Goal: Information Seeking & Learning: Learn about a topic

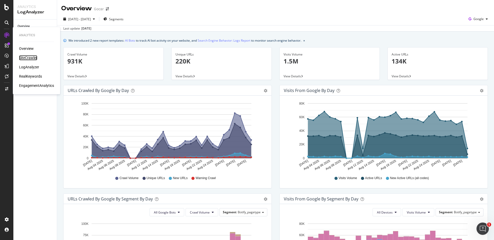
click at [28, 58] on div "SiteCrawler" at bounding box center [28, 57] width 18 height 5
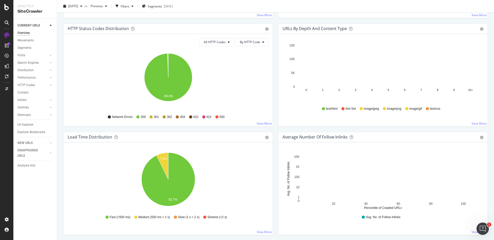
scroll to position [289, 0]
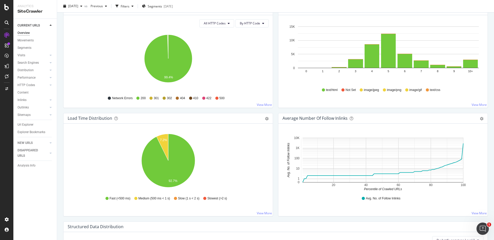
click at [68, 119] on div "Load Time Distribution" at bounding box center [90, 118] width 44 height 5
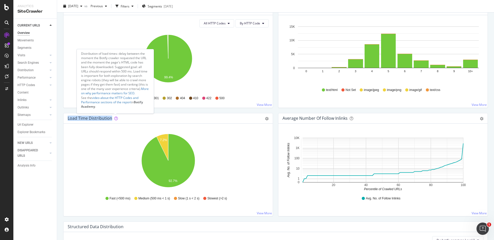
drag, startPoint x: 68, startPoint y: 119, endPoint x: 115, endPoint y: 123, distance: 47.4
click at [115, 119] on div "Load Time Distribution" at bounding box center [162, 118] width 189 height 5
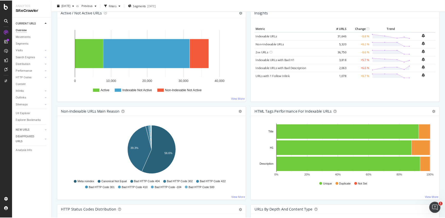
scroll to position [0, 0]
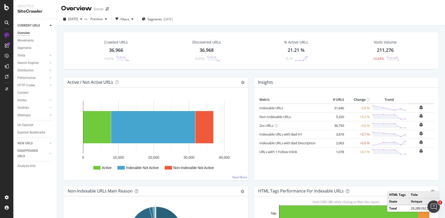
click at [358, 8] on div "Overview Gocar" at bounding box center [251, 6] width 388 height 13
